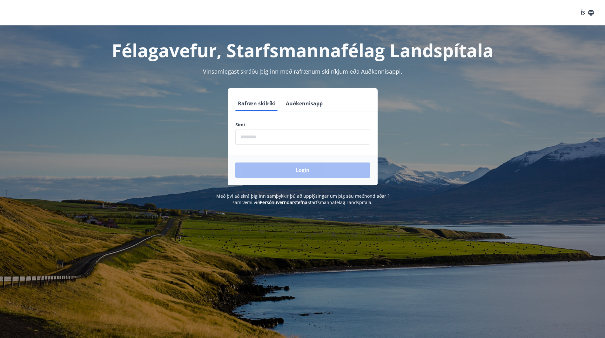
click at [259, 138] on input "phone" at bounding box center [302, 137] width 135 height 16
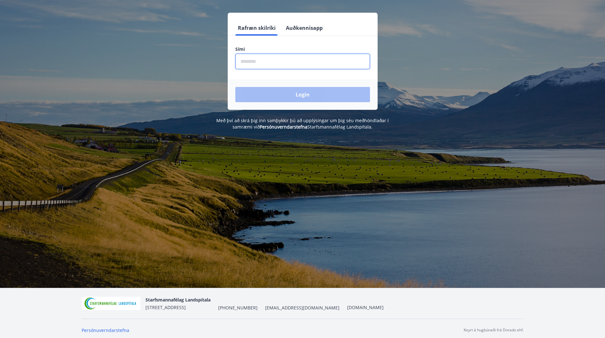
scroll to position [79, 0]
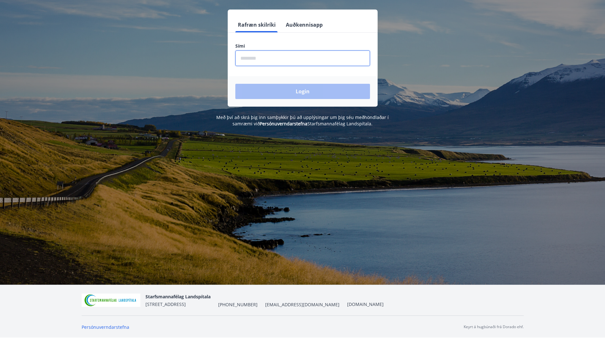
click at [260, 55] on input "phone" at bounding box center [302, 58] width 135 height 16
type input "********"
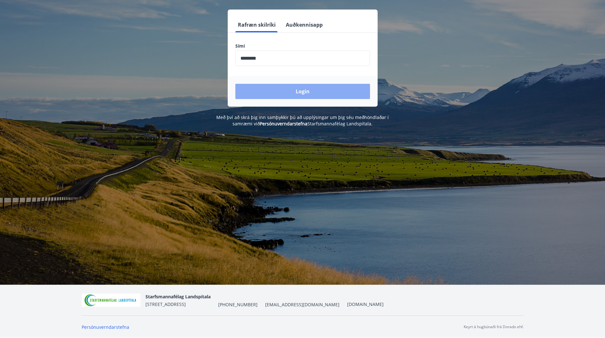
click at [297, 87] on button "Login" at bounding box center [302, 91] width 135 height 15
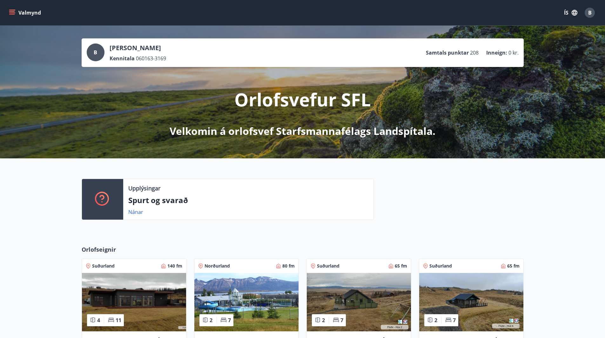
click at [590, 10] on span "B" at bounding box center [589, 12] width 3 height 7
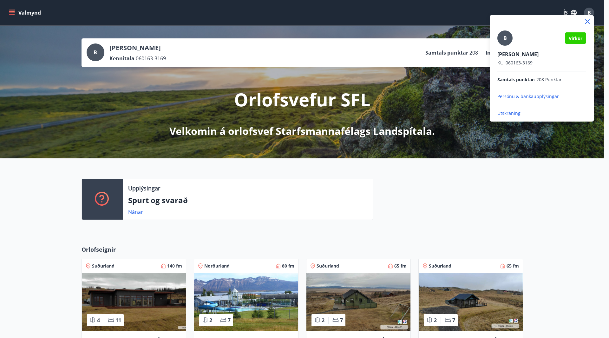
click at [590, 11] on div at bounding box center [304, 169] width 609 height 338
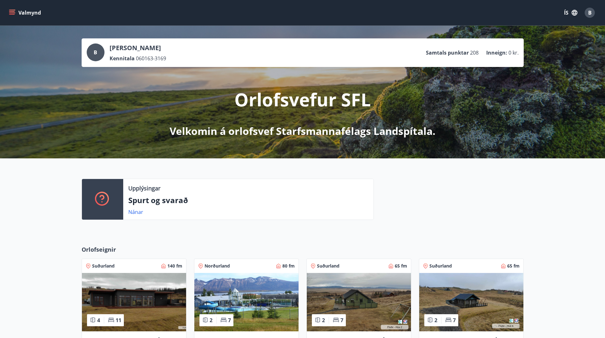
click at [573, 12] on icon "button" at bounding box center [574, 13] width 6 height 6
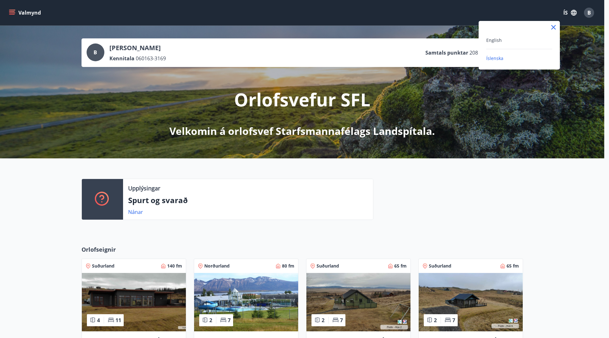
click at [573, 12] on div at bounding box center [304, 169] width 609 height 338
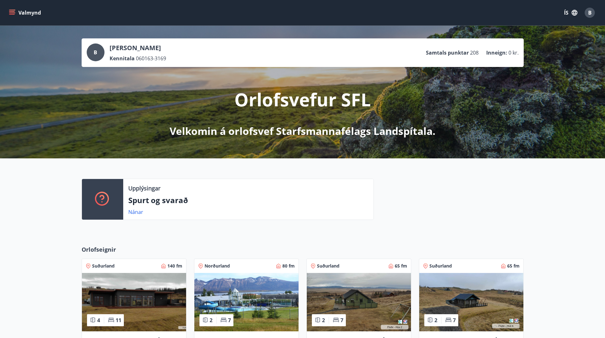
click at [10, 10] on icon "menu" at bounding box center [12, 10] width 7 height 1
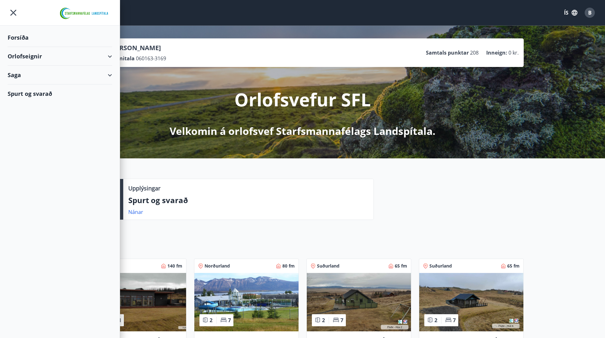
click at [19, 37] on div "Forsíða" at bounding box center [60, 37] width 104 height 19
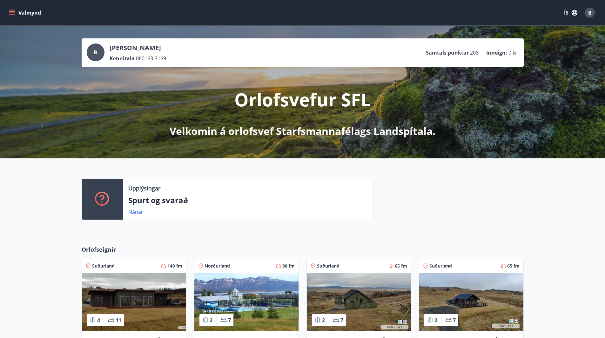
drag, startPoint x: 603, startPoint y: 30, endPoint x: 604, endPoint y: 54, distance: 23.9
click at [604, 54] on div "B Bjarney Hrafnberg Hilmarsdótti Kennitala 060163-3169 Samtals punktar 208 Inne…" at bounding box center [302, 92] width 605 height 133
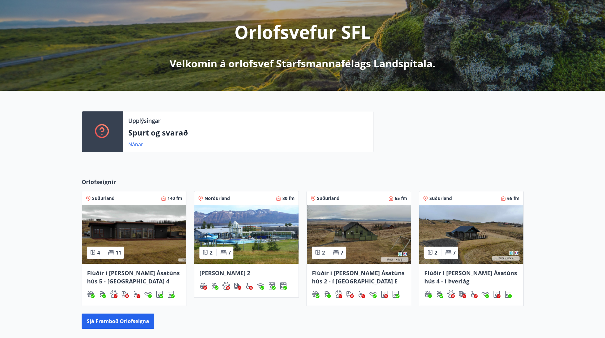
scroll to position [74, 0]
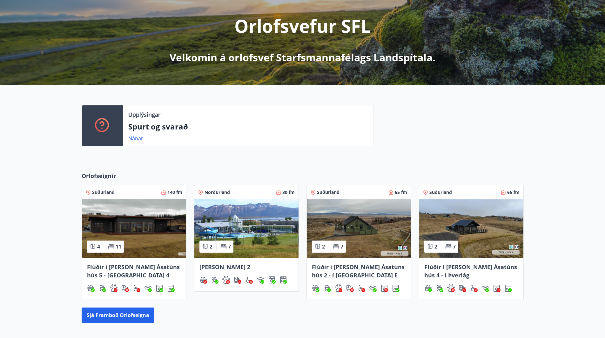
click at [236, 229] on img at bounding box center [246, 228] width 104 height 58
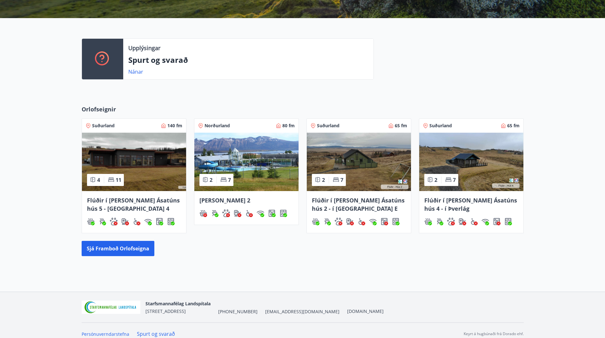
scroll to position [147, 0]
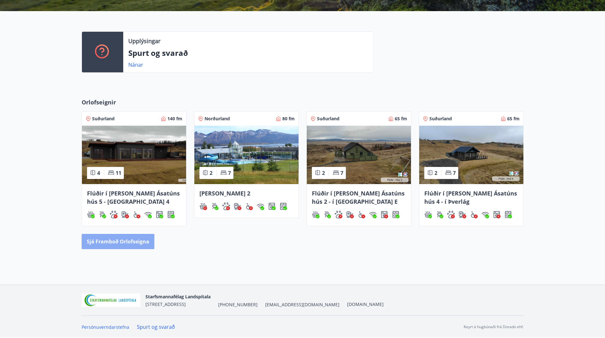
click at [108, 243] on button "Sjá framboð orlofseigna" at bounding box center [118, 241] width 73 height 15
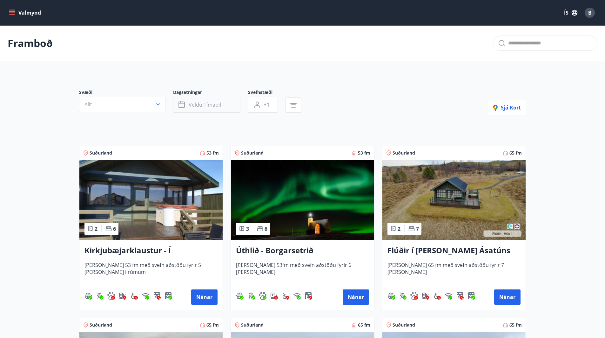
click at [214, 106] on span "Veldu tímabil" at bounding box center [205, 104] width 32 height 7
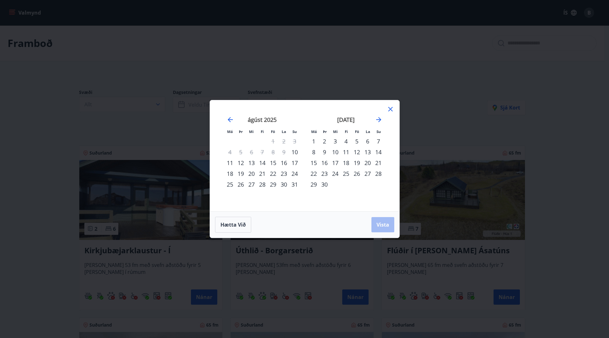
click at [275, 173] on div "22" at bounding box center [273, 173] width 11 height 11
click at [231, 185] on div "25" at bounding box center [230, 184] width 11 height 11
click at [383, 223] on span "Vista" at bounding box center [383, 224] width 13 height 7
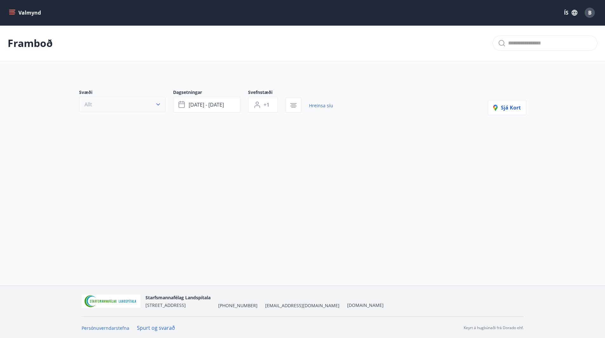
click at [159, 104] on icon "button" at bounding box center [158, 104] width 6 height 6
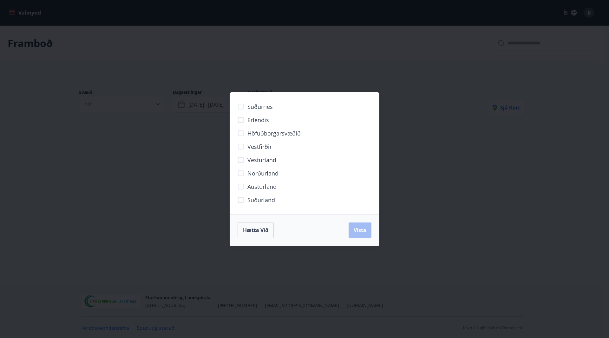
click at [249, 174] on span "Norðurland" at bounding box center [263, 173] width 31 height 8
click at [363, 226] on button "Vista" at bounding box center [360, 229] width 23 height 15
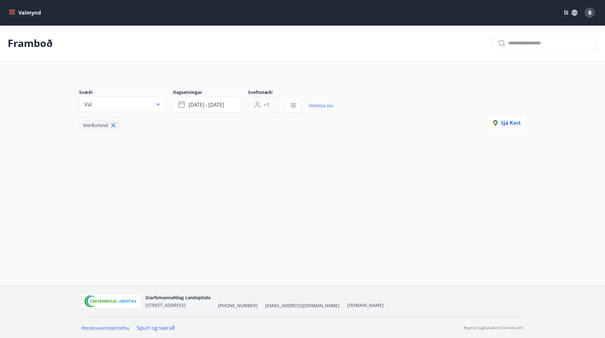
click at [263, 103] on button "+1" at bounding box center [263, 105] width 30 height 16
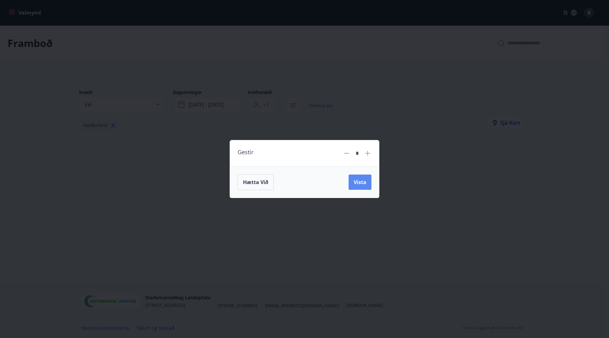
click at [361, 185] on span "Vista" at bounding box center [360, 182] width 13 height 7
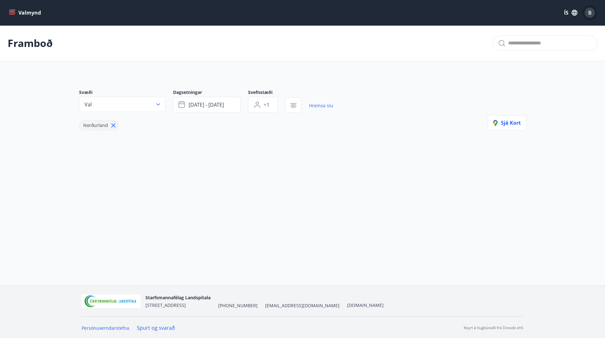
click at [586, 12] on div "B" at bounding box center [589, 13] width 10 height 10
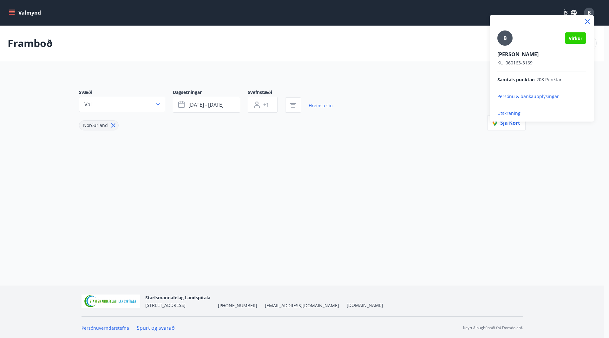
click at [510, 112] on p "Útskráning" at bounding box center [542, 113] width 89 height 6
